Goal: Task Accomplishment & Management: Manage account settings

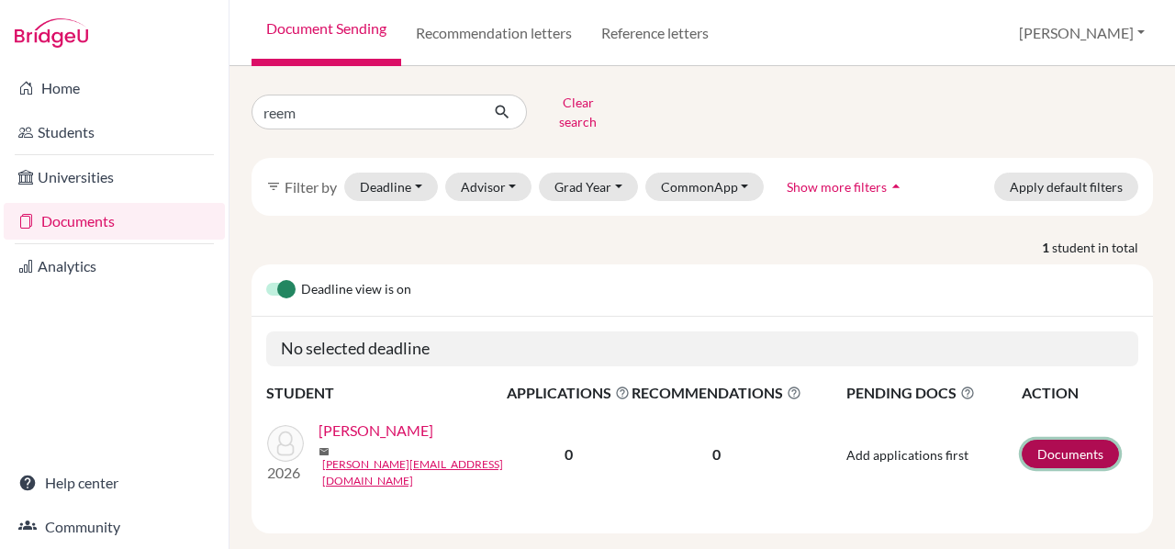
click at [1032, 440] on link "Documents" at bounding box center [1070, 454] width 97 height 28
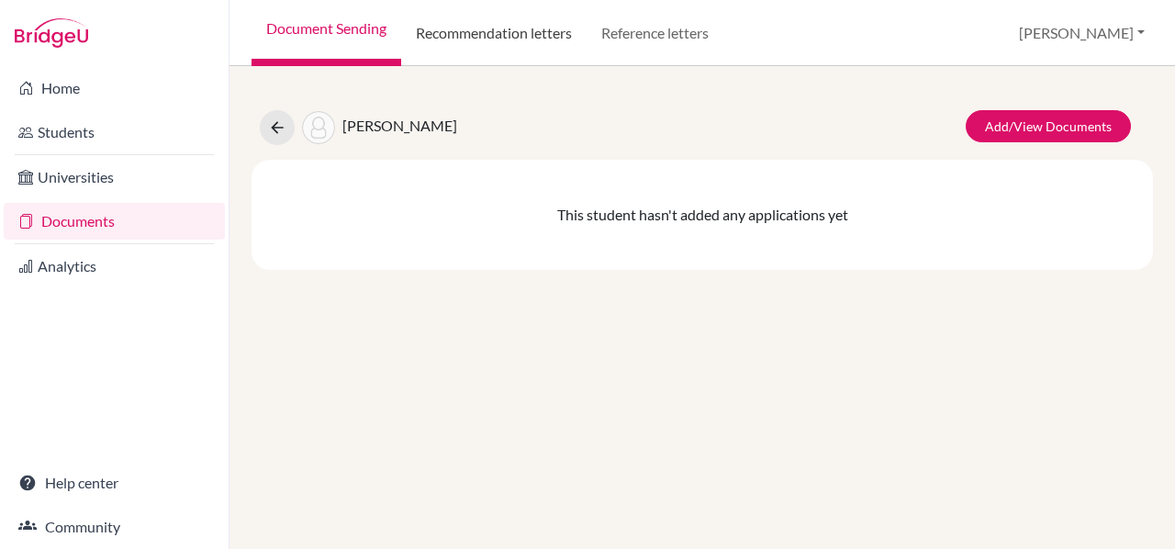
click at [495, 50] on link "Recommendation letters" at bounding box center [493, 33] width 185 height 66
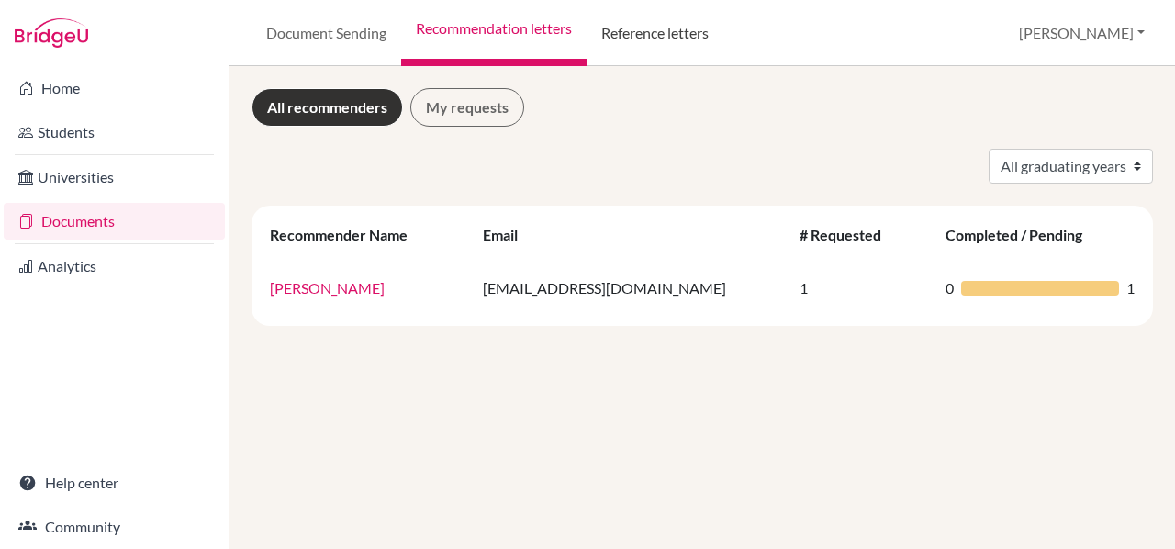
click at [659, 43] on link "Reference letters" at bounding box center [655, 33] width 137 height 66
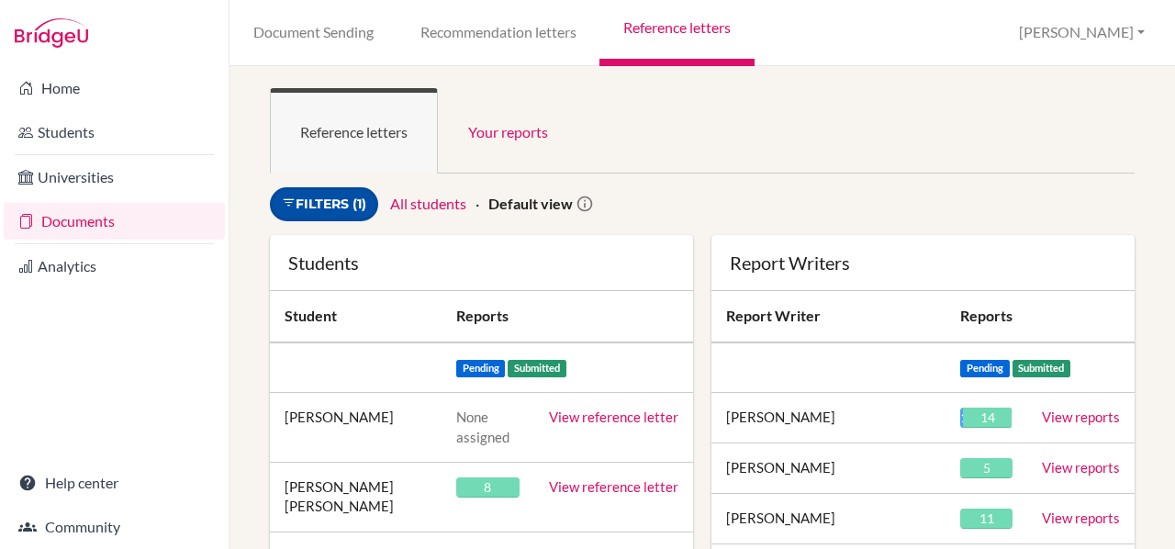
click at [337, 201] on link "Filters (1)" at bounding box center [324, 204] width 108 height 34
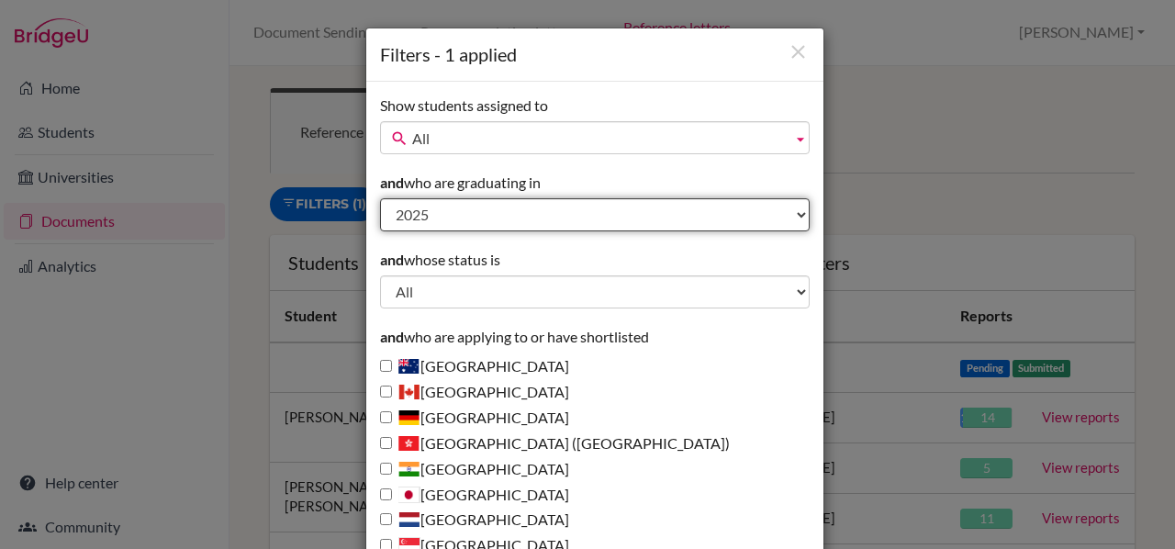
click at [449, 213] on select "All 2027 2026 2025 2024 2023 2022 2021 2020 2019 2018 1995" at bounding box center [595, 214] width 430 height 33
select select "2026"
click at [380, 198] on select "All 2027 2026 2025 2024 2023 2022 2021 2020 2019 2018 1995" at bounding box center [595, 214] width 430 height 33
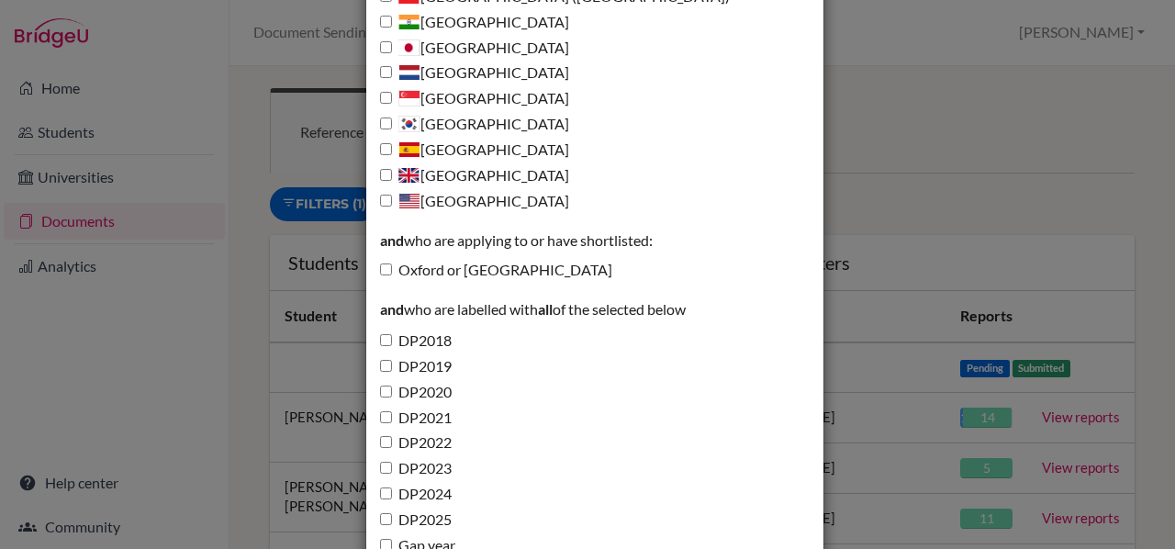
scroll to position [664, 0]
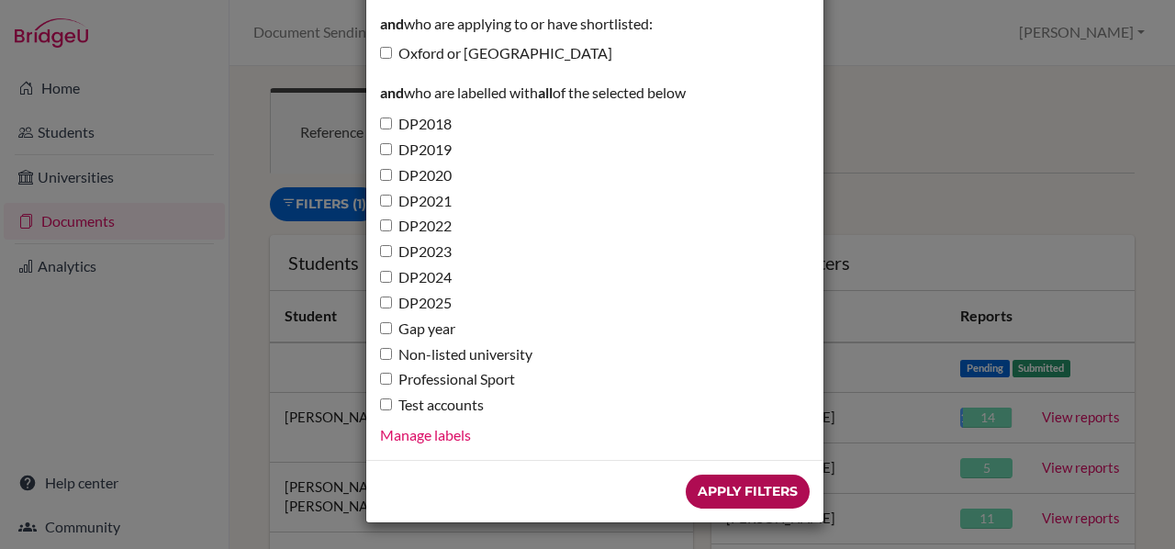
click at [742, 494] on input "Apply Filters" at bounding box center [748, 492] width 124 height 34
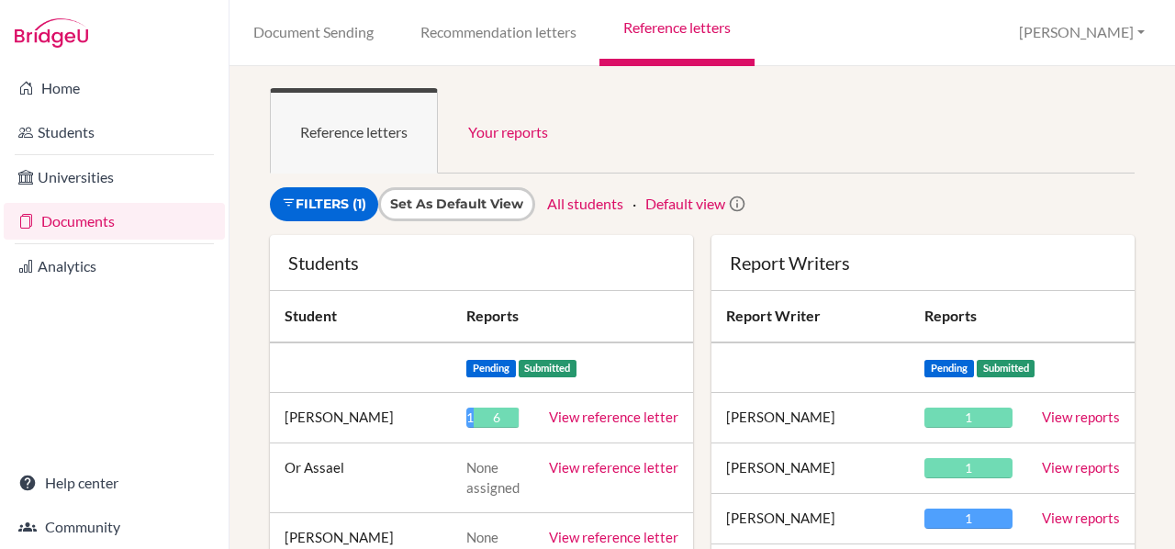
click at [589, 414] on link "View reference letter" at bounding box center [613, 417] width 129 height 17
